Goal: Task Accomplishment & Management: Use online tool/utility

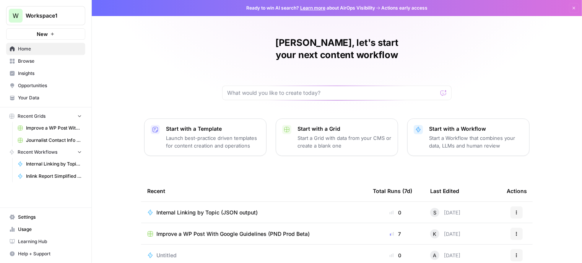
click at [62, 99] on span "Your Data" at bounding box center [50, 97] width 64 height 7
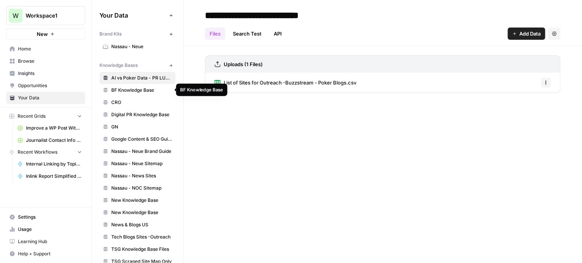
click at [139, 87] on span "BF Knowledge Base" at bounding box center [141, 90] width 61 height 7
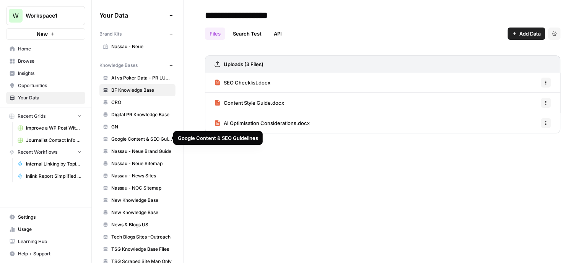
click at [153, 139] on span "Google Content & SEO Guidelines" at bounding box center [141, 139] width 61 height 7
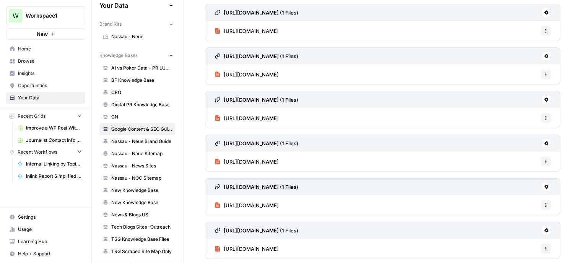
scroll to position [11, 0]
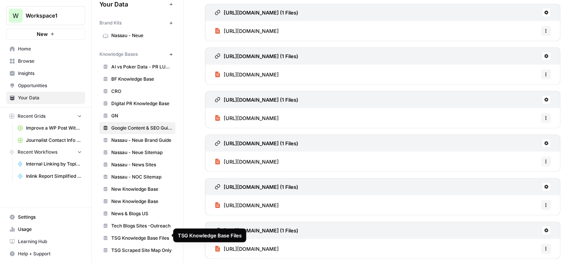
click at [152, 232] on link "TSG Knowledge Base Files" at bounding box center [137, 238] width 76 height 12
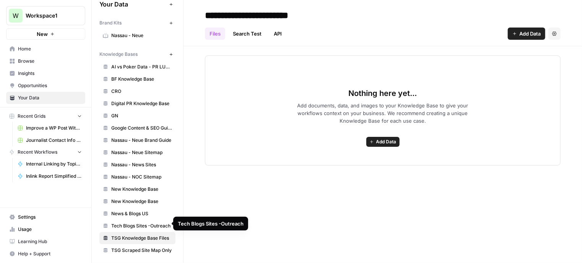
click at [143, 222] on span "Tech Blogs Sites -Outreach" at bounding box center [141, 225] width 61 height 7
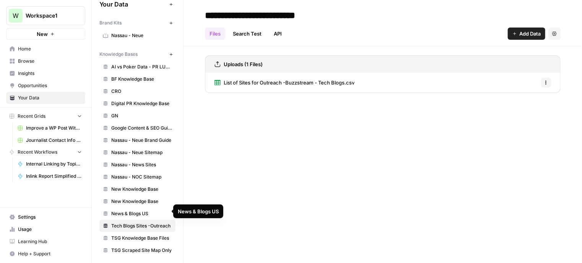
click at [143, 212] on span "News & Blogs US" at bounding box center [141, 213] width 61 height 7
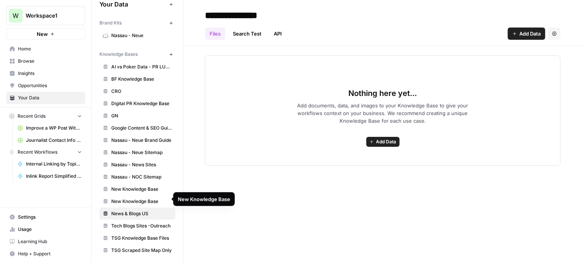
click at [143, 199] on span "New Knowledge Base" at bounding box center [141, 201] width 61 height 7
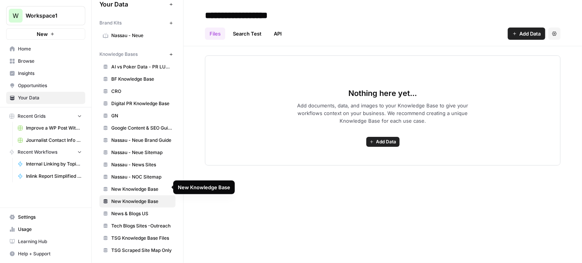
click at [145, 186] on span "New Knowledge Base" at bounding box center [141, 189] width 61 height 7
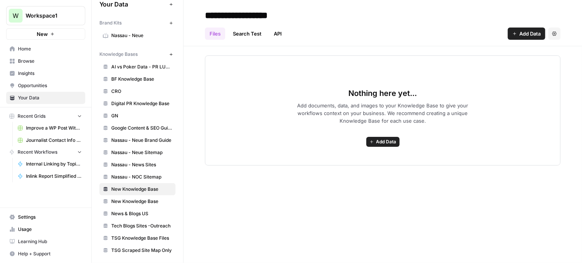
click at [141, 126] on span "Google Content & SEO Guidelines" at bounding box center [141, 128] width 61 height 7
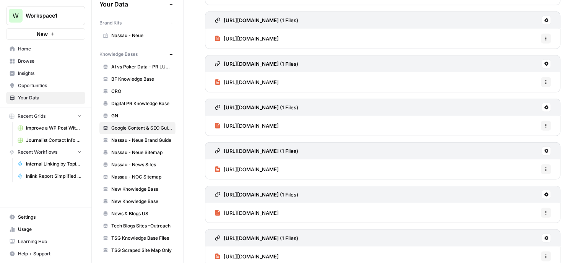
scroll to position [400, 0]
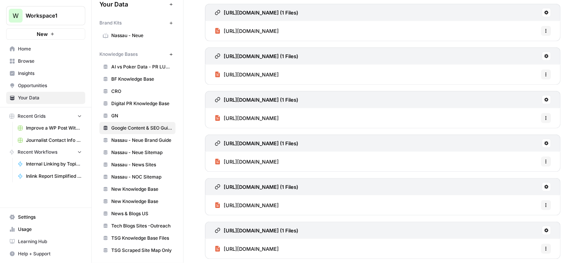
drag, startPoint x: 437, startPoint y: 250, endPoint x: 222, endPoint y: 256, distance: 214.8
click at [222, 256] on div "https://www.google.com/search/howsearchworks/how-search-works/ranking-results/ …" at bounding box center [382, 240] width 355 height 37
click at [120, 113] on span "GN" at bounding box center [141, 115] width 61 height 7
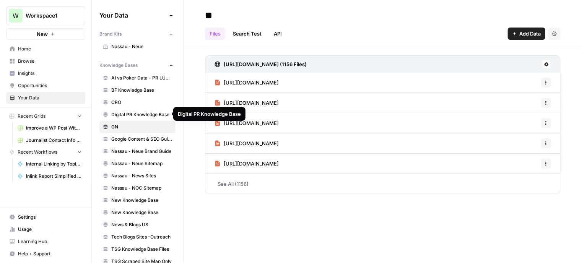
click at [131, 112] on span "Digital PR Knowledge Base" at bounding box center [141, 114] width 61 height 7
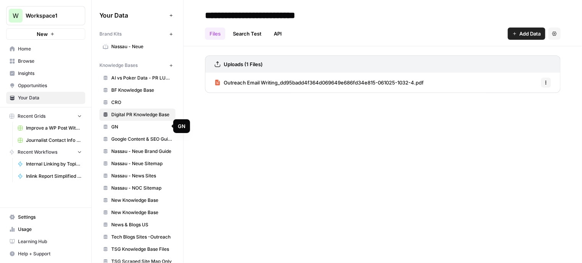
click at [134, 127] on span "GN" at bounding box center [141, 126] width 61 height 7
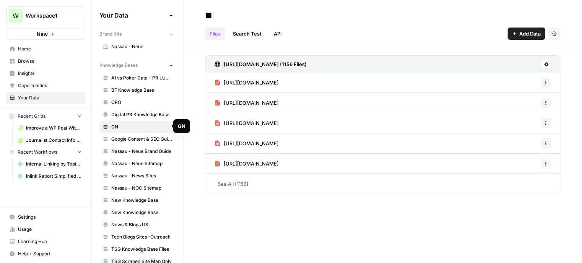
click at [124, 112] on span "Digital PR Knowledge Base" at bounding box center [141, 114] width 61 height 7
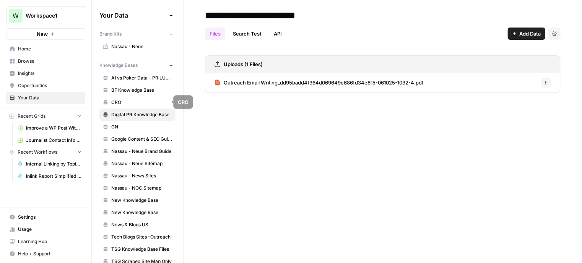
click at [130, 102] on span "CRO" at bounding box center [141, 102] width 61 height 7
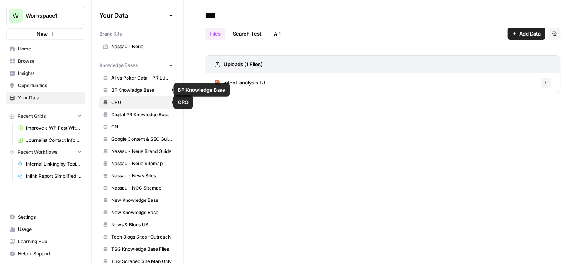
click at [142, 92] on span "BF Knowledge Base" at bounding box center [141, 90] width 61 height 7
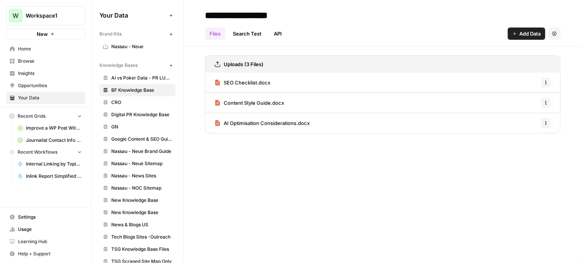
click at [41, 87] on span "Opportunities" at bounding box center [50, 85] width 64 height 7
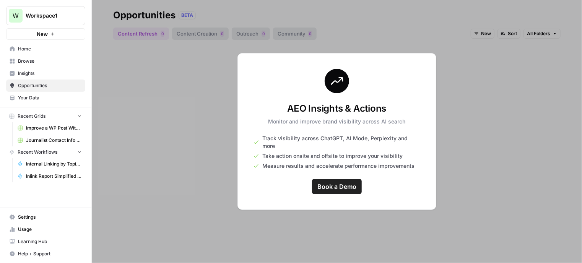
click at [46, 58] on span "Browse" at bounding box center [50, 61] width 64 height 7
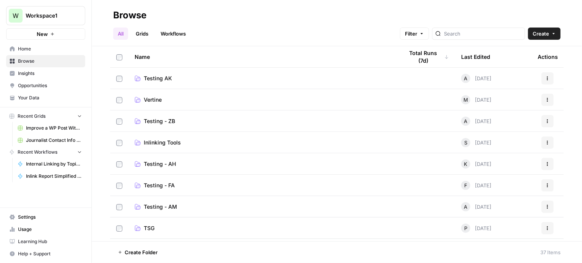
click at [170, 35] on link "Workflows" at bounding box center [173, 34] width 34 height 12
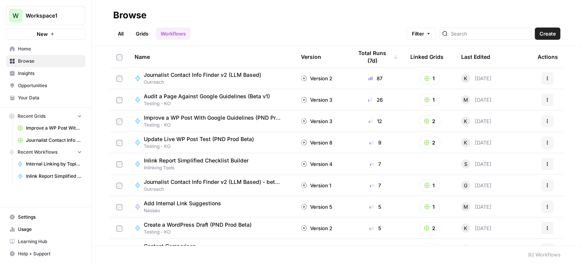
click at [141, 33] on link "Grids" at bounding box center [142, 34] width 22 height 12
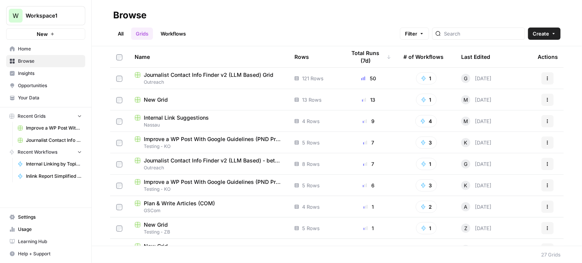
click at [203, 202] on span "Plan & Write Articles (COM)" at bounding box center [179, 203] width 71 height 8
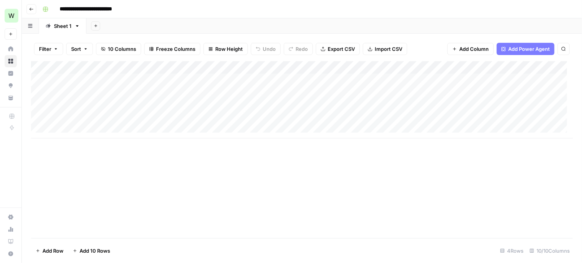
click at [33, 13] on button "Go back" at bounding box center [31, 9] width 10 height 10
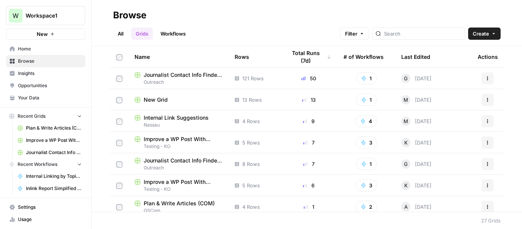
click at [169, 99] on div "New Grid" at bounding box center [178, 100] width 88 height 8
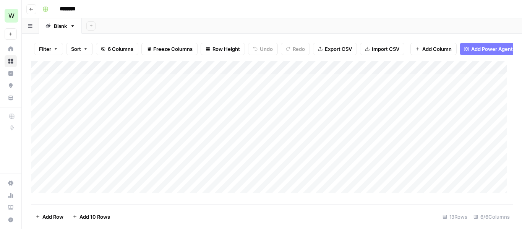
click at [369, 99] on div "Add Column" at bounding box center [272, 129] width 482 height 137
click at [186, 208] on footer "Add Row Add 10 Rows 13 Rows 6/6 Columns" at bounding box center [272, 216] width 482 height 25
click at [28, 11] on button "Go back" at bounding box center [31, 9] width 10 height 10
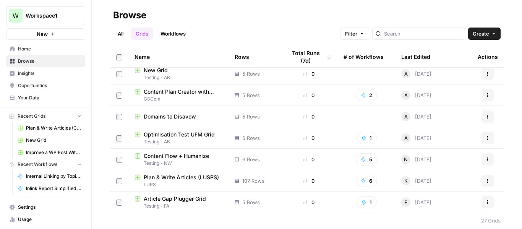
scroll to position [305, 0]
click at [164, 114] on span "Domains to Disavow" at bounding box center [170, 116] width 52 height 8
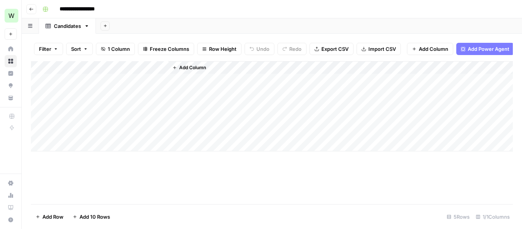
click at [29, 8] on icon "button" at bounding box center [31, 9] width 5 height 5
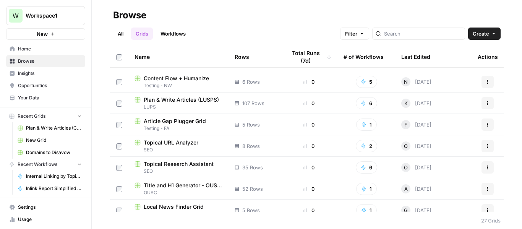
scroll to position [382, 0]
click at [192, 84] on span "Testing - NW" at bounding box center [178, 85] width 88 height 7
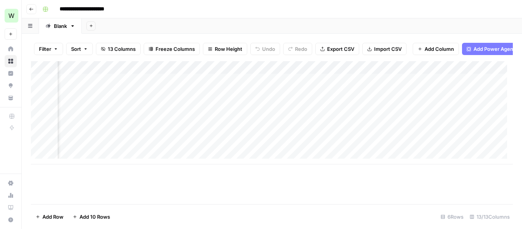
scroll to position [0, 501]
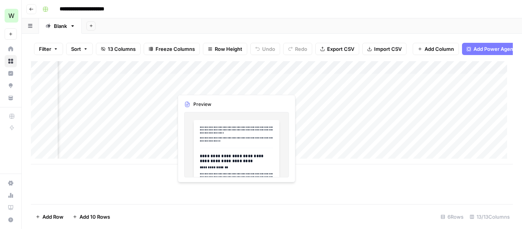
click at [234, 84] on div "Add Column" at bounding box center [272, 112] width 482 height 103
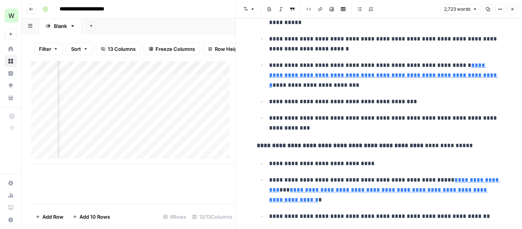
scroll to position [496, 0]
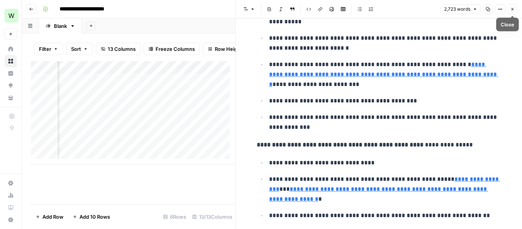
click at [515, 11] on button "Close" at bounding box center [512, 9] width 10 height 10
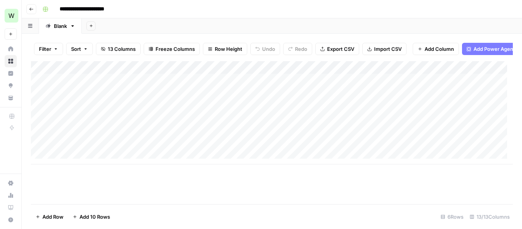
click at [149, 183] on div "Add Column" at bounding box center [272, 132] width 482 height 143
click at [29, 7] on button "Go back" at bounding box center [31, 9] width 10 height 10
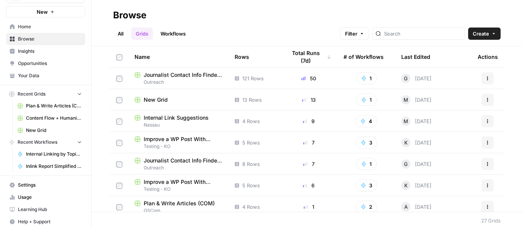
scroll to position [24, 0]
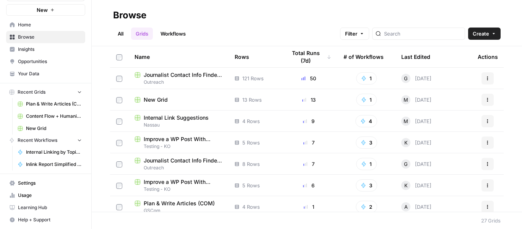
click at [49, 72] on span "Your Data" at bounding box center [50, 73] width 64 height 7
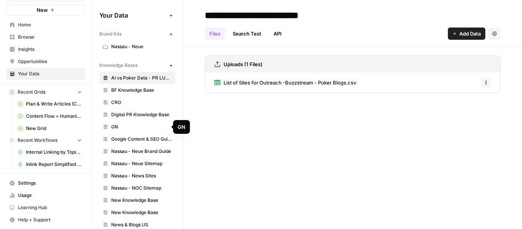
click at [131, 131] on link "GN" at bounding box center [137, 127] width 76 height 12
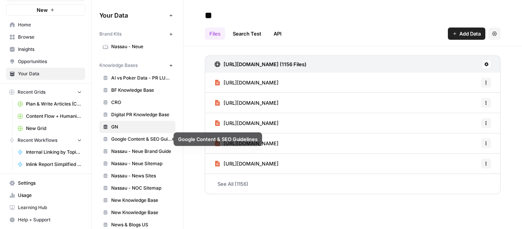
click at [136, 135] on link "Google Content & SEO Guidelines" at bounding box center [137, 139] width 76 height 12
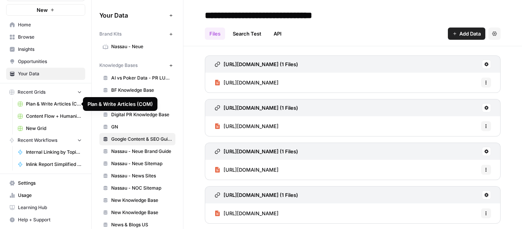
click at [42, 106] on span "Plan & Write Articles (COM)" at bounding box center [54, 103] width 56 height 7
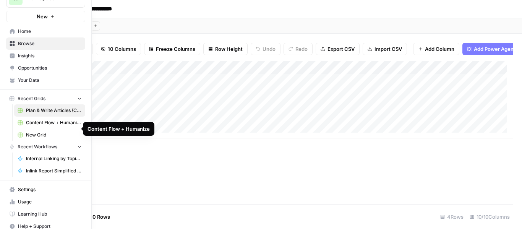
scroll to position [24, 0]
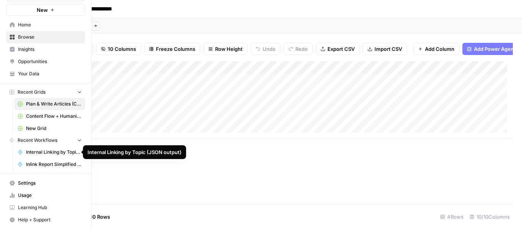
click at [56, 154] on span "Internal Linking by Topic (JSON output)" at bounding box center [54, 152] width 56 height 7
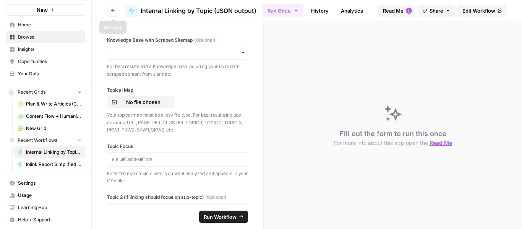
click at [115, 15] on button "Go back" at bounding box center [113, 11] width 12 height 12
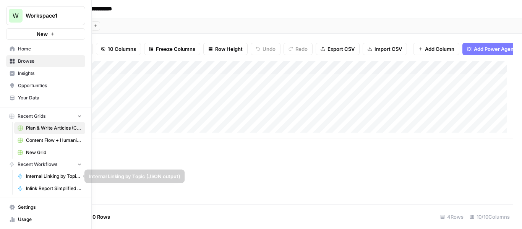
click at [59, 175] on span "Internal Linking by Topic (JSON output)" at bounding box center [54, 176] width 56 height 7
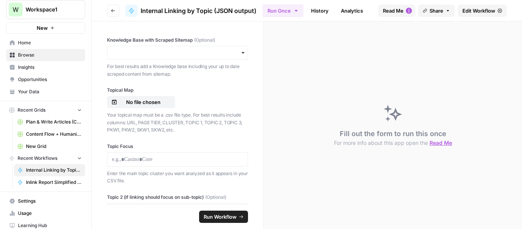
scroll to position [24, 0]
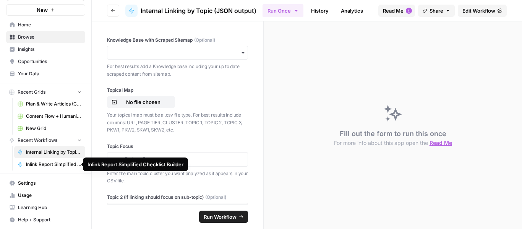
click at [57, 165] on span "Inlink Report Simplified Checklist Builder" at bounding box center [54, 164] width 56 height 7
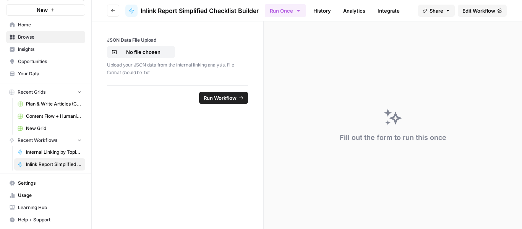
click at [239, 96] on icon "submit" at bounding box center [241, 98] width 5 height 5
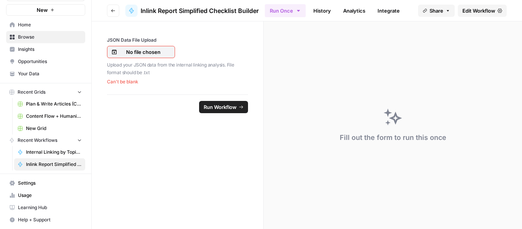
click at [324, 10] on link "History" at bounding box center [322, 11] width 27 height 12
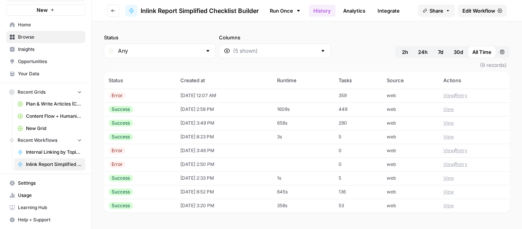
click at [447, 110] on button "View" at bounding box center [448, 109] width 11 height 7
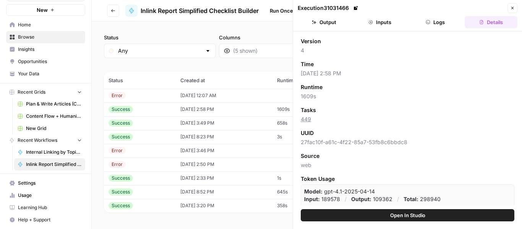
scroll to position [22, 0]
click at [460, 213] on button "Open In Studio" at bounding box center [408, 215] width 214 height 12
click at [514, 8] on span "Close" at bounding box center [514, 8] width 0 height 0
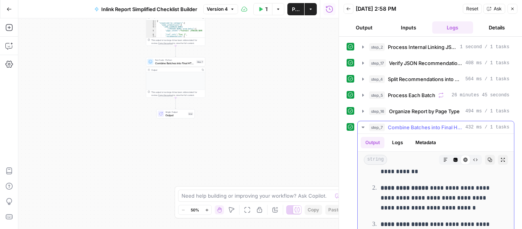
scroll to position [1413, 0]
